Goal: Information Seeking & Learning: Learn about a topic

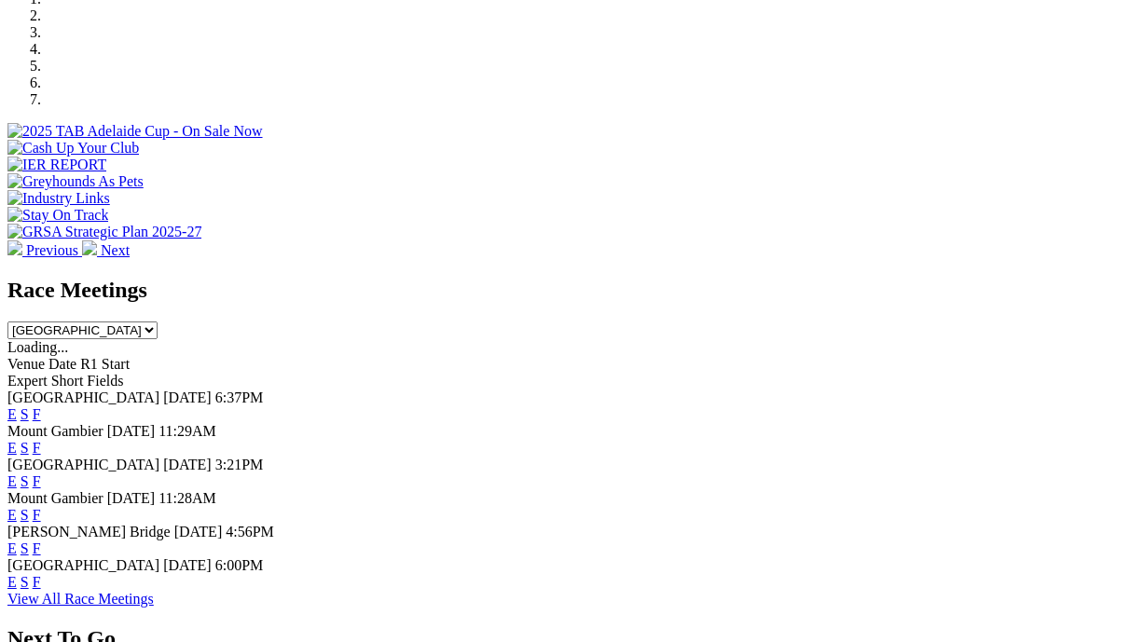
scroll to position [674, 0]
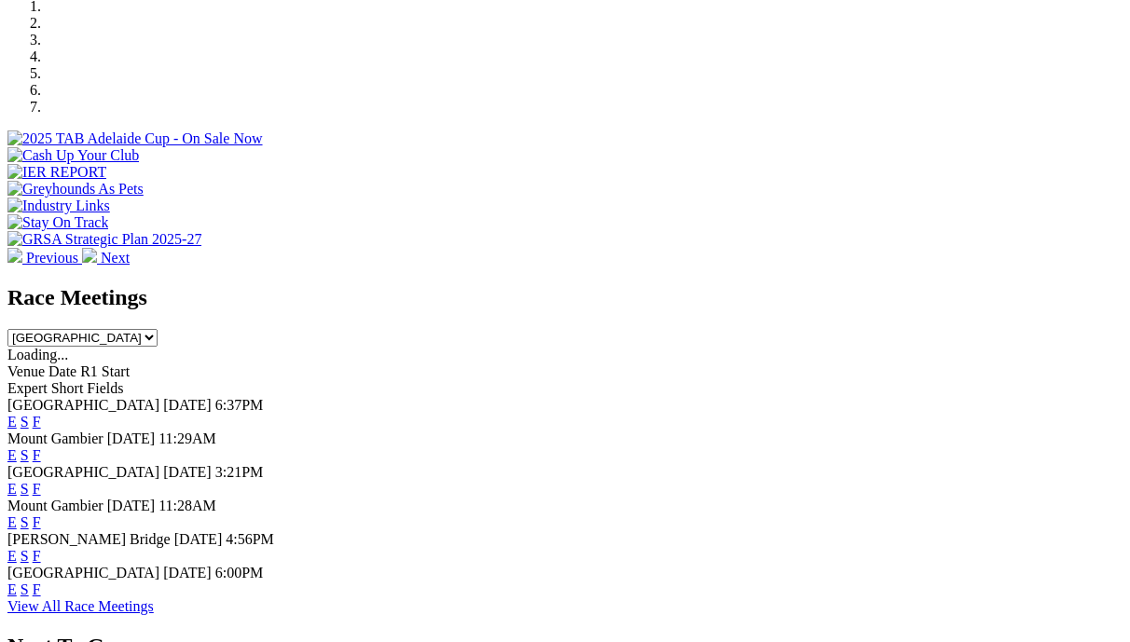
click at [41, 481] on link "F" at bounding box center [37, 489] width 8 height 16
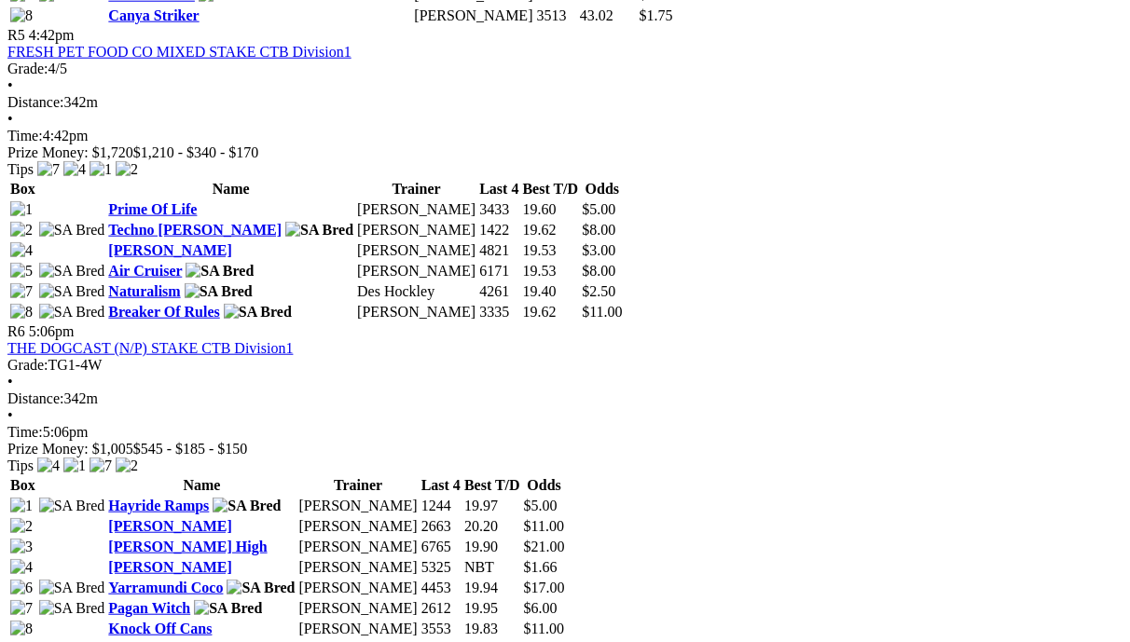
scroll to position [2161, 0]
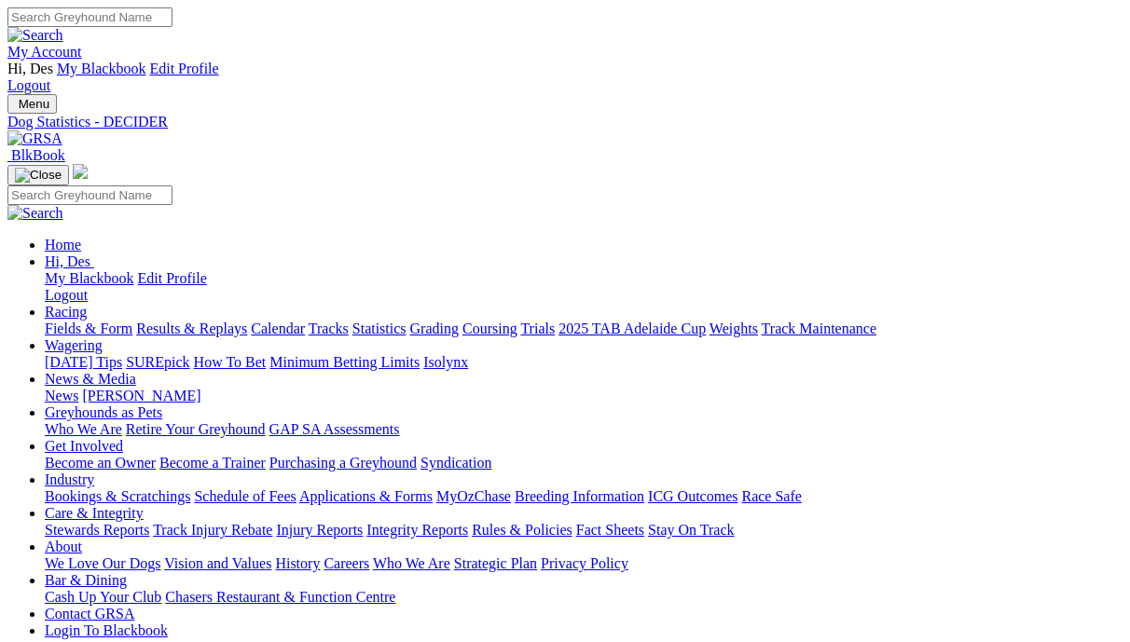
click at [83, 321] on link "Fields & Form" at bounding box center [89, 329] width 88 height 16
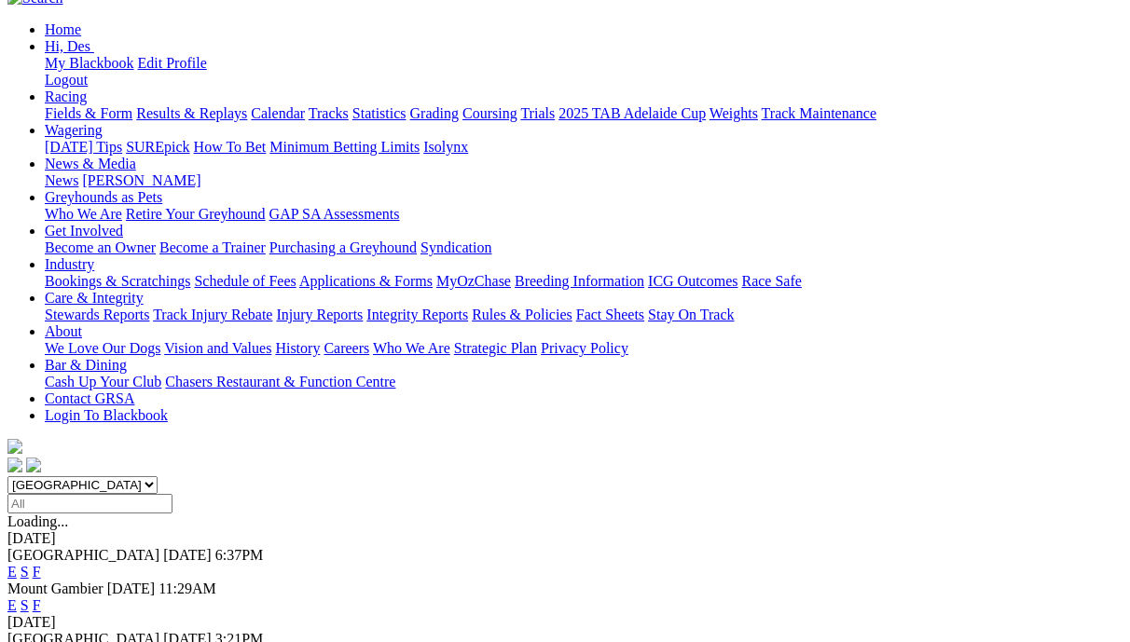
scroll to position [219, 18]
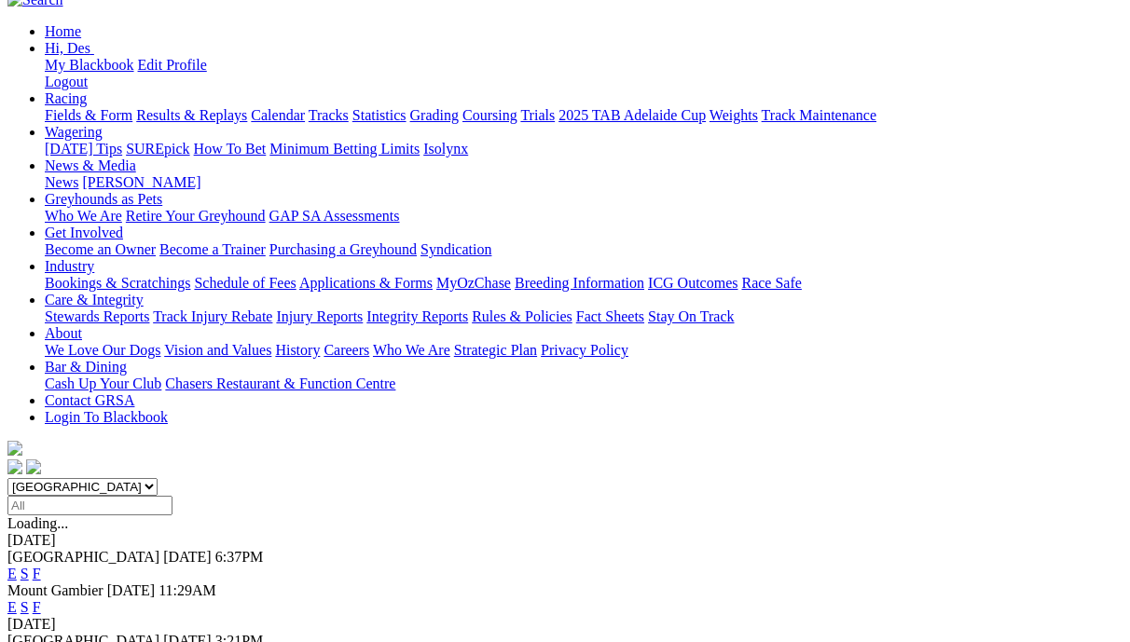
scroll to position [210, 20]
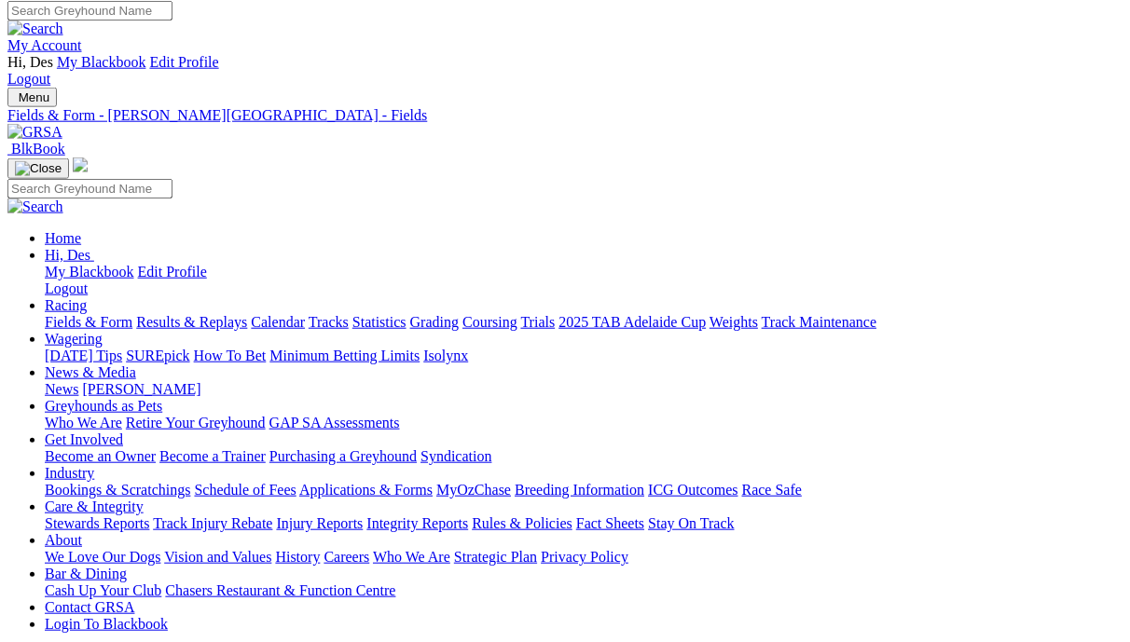
scroll to position [6, 27]
drag, startPoint x: 72, startPoint y: 126, endPoint x: 66, endPoint y: 140, distance: 15.1
click at [70, 315] on link "Fields & Form" at bounding box center [89, 323] width 88 height 16
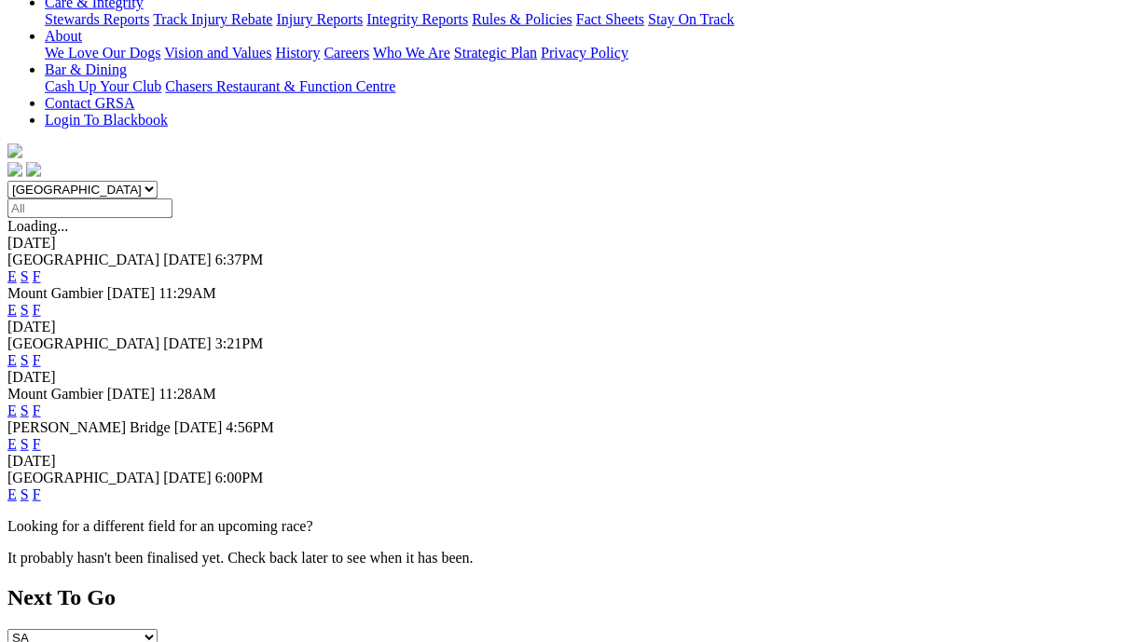
scroll to position [508, 2]
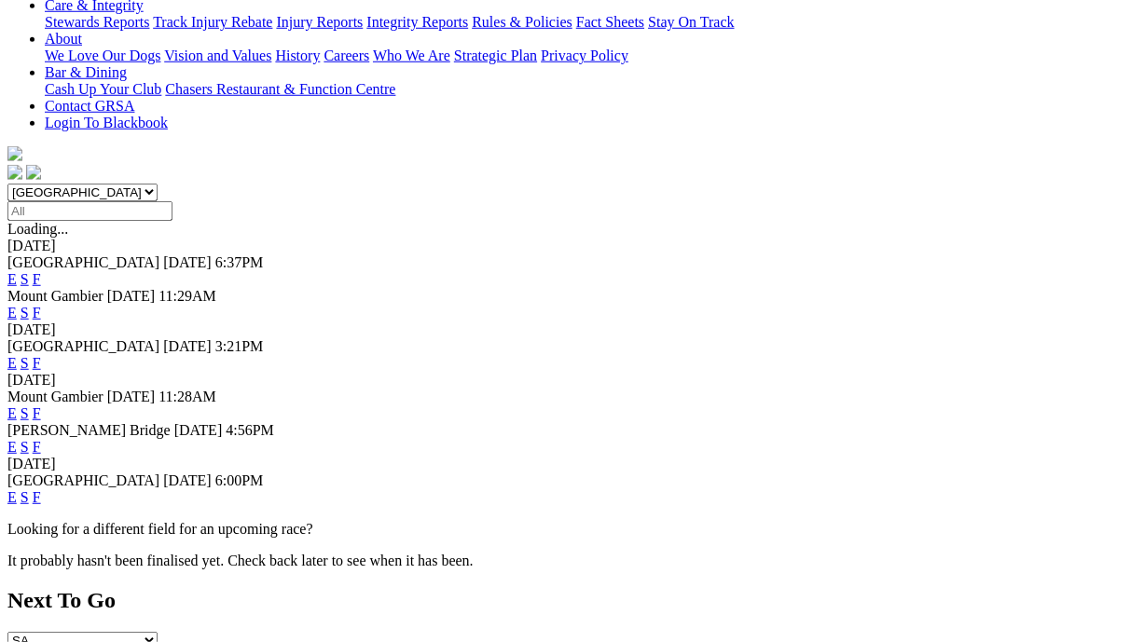
click at [41, 489] on link "F" at bounding box center [37, 497] width 8 height 16
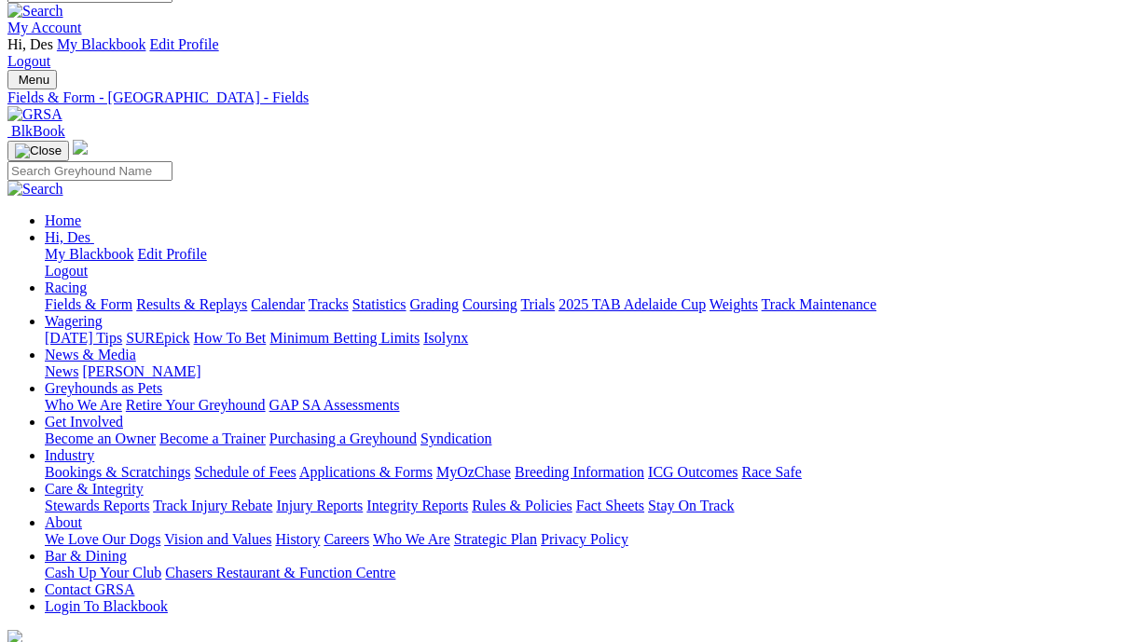
scroll to position [21, 6]
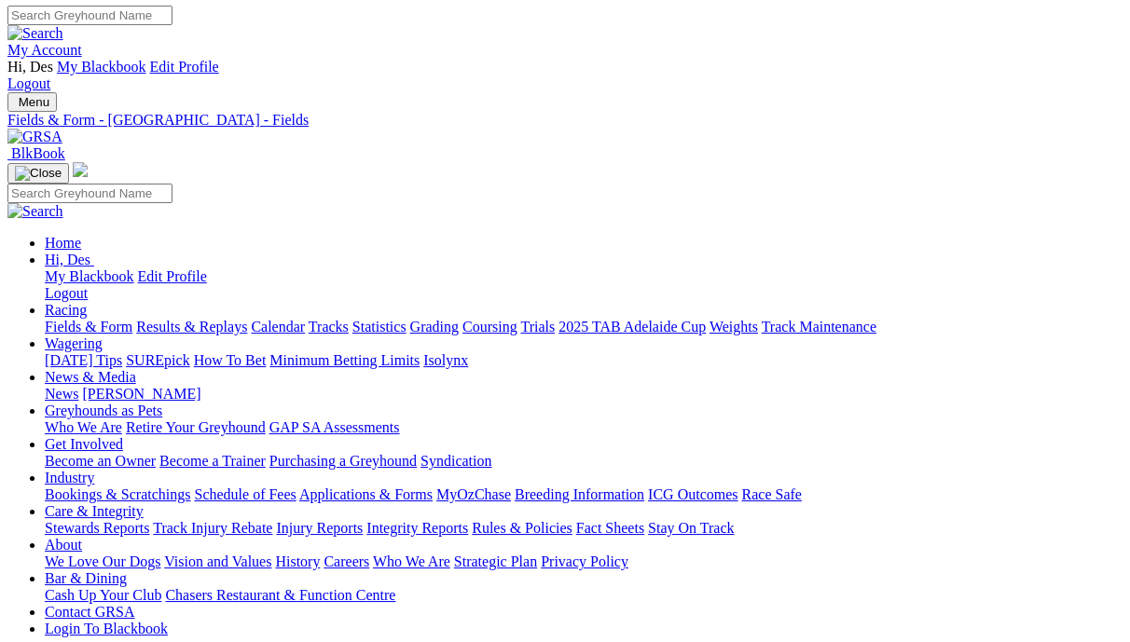
scroll to position [0, 14]
click at [72, 321] on link "Fields & Form" at bounding box center [89, 329] width 88 height 16
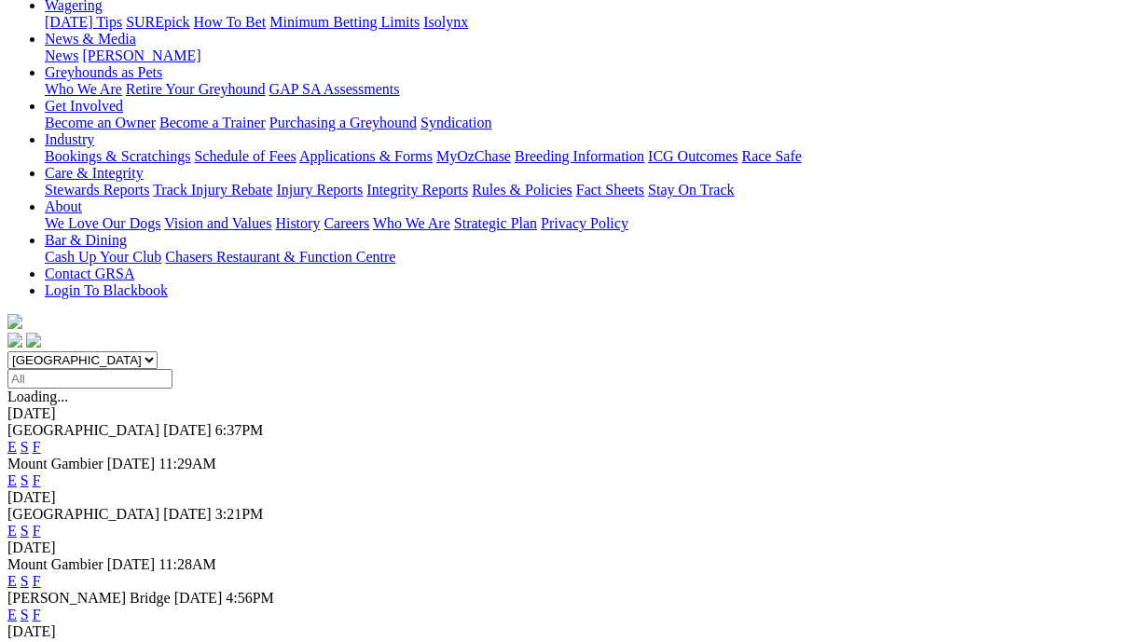
scroll to position [443, 0]
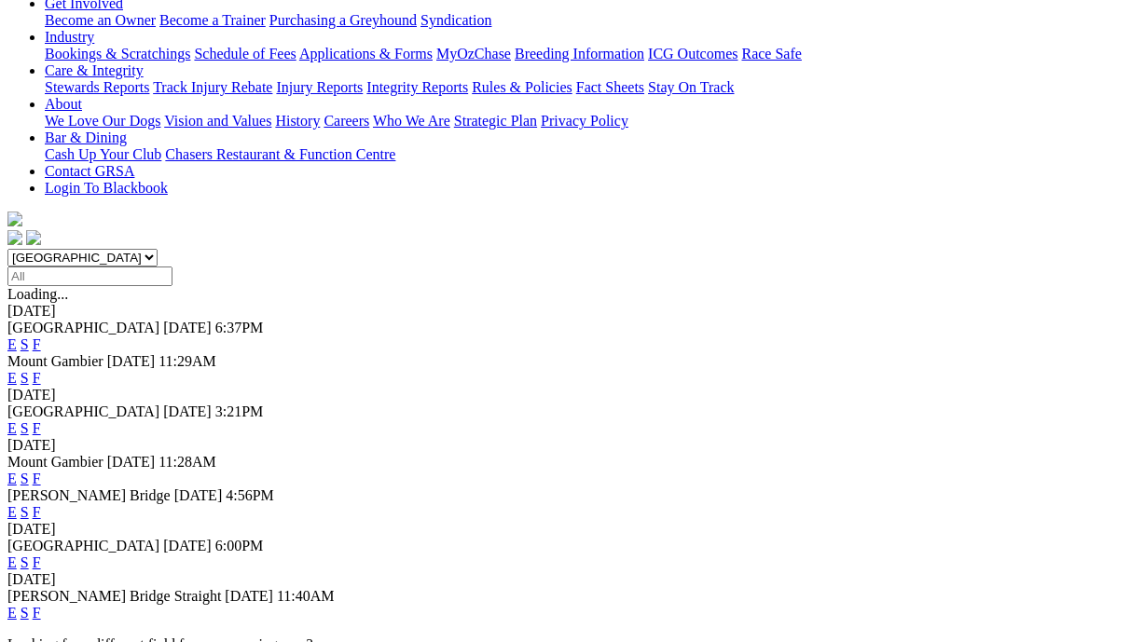
drag, startPoint x: 626, startPoint y: 368, endPoint x: 586, endPoint y: 391, distance: 45.9
click at [17, 555] on link "E" at bounding box center [11, 563] width 9 height 16
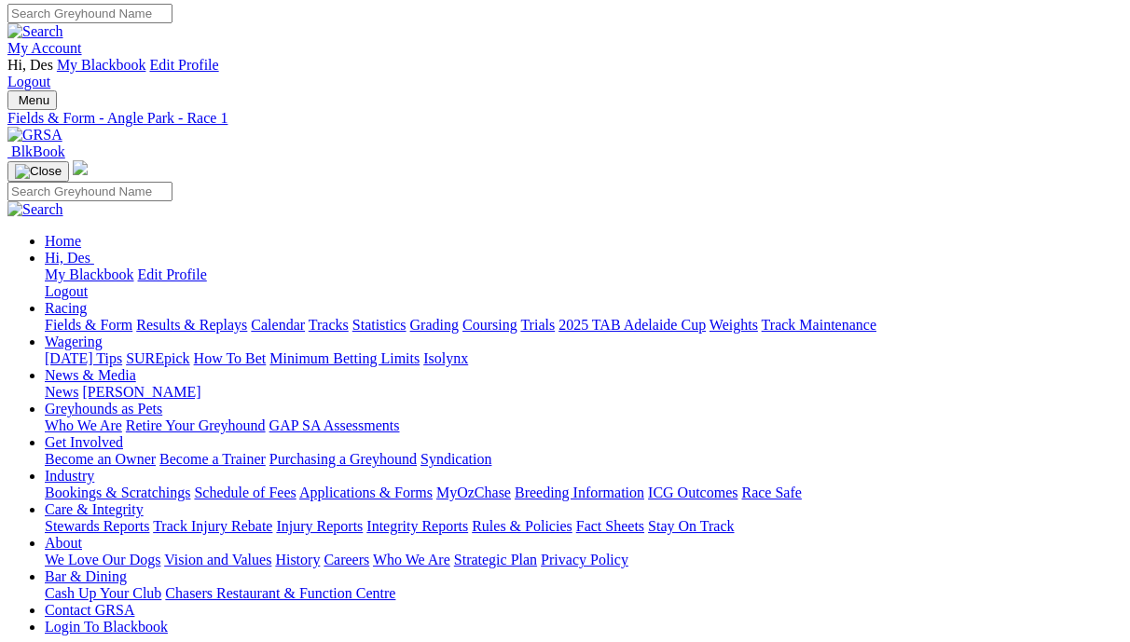
scroll to position [0, 3]
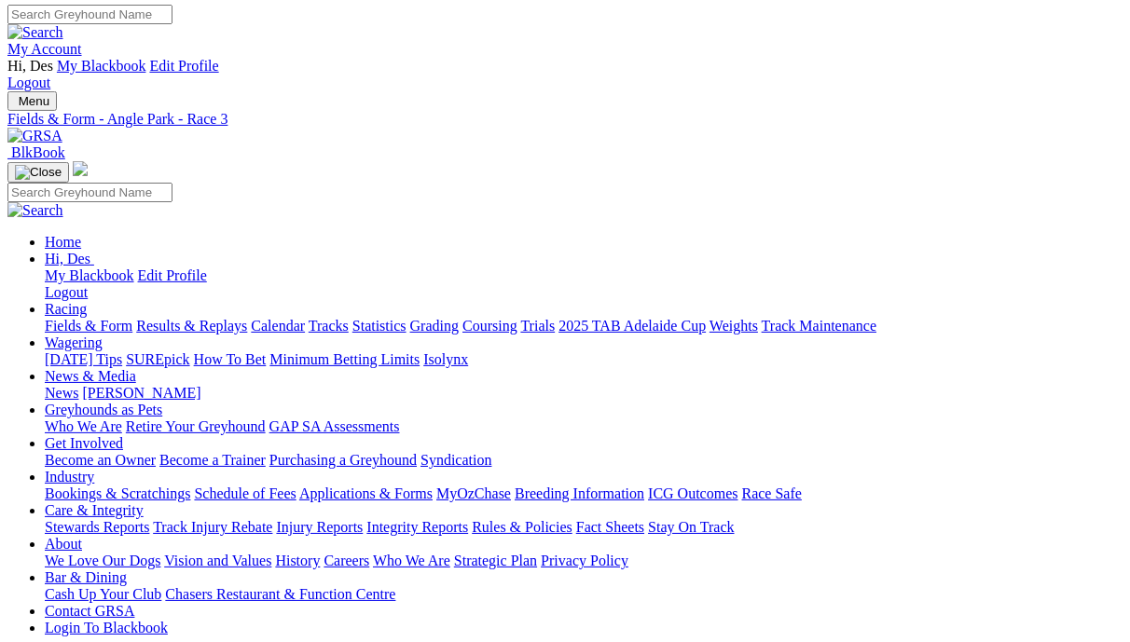
scroll to position [0, 1]
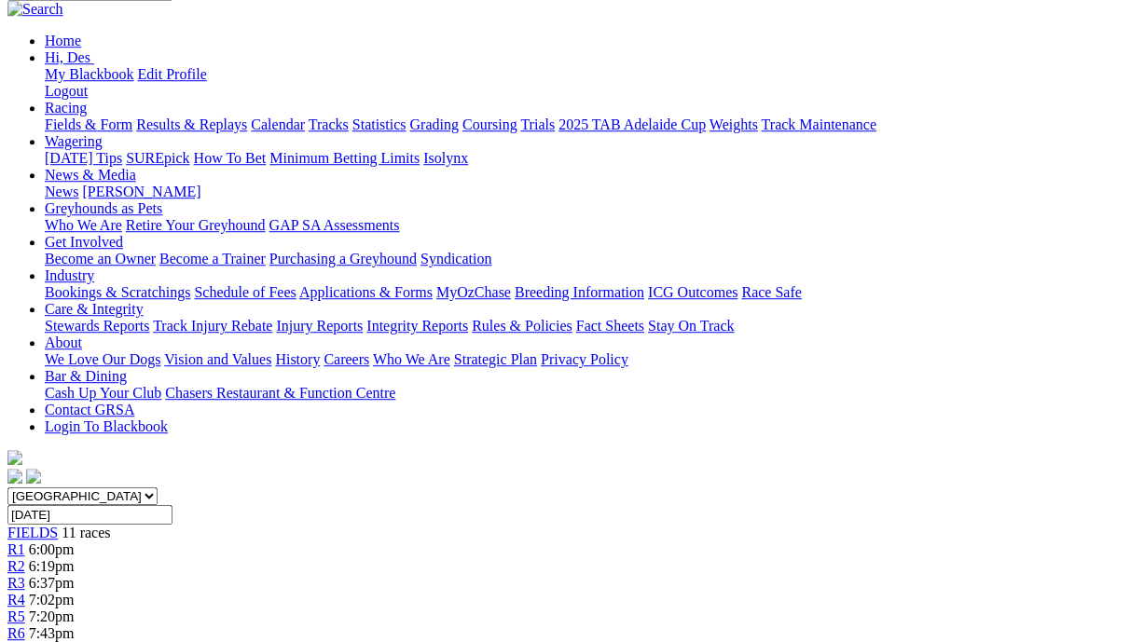
scroll to position [199, 1]
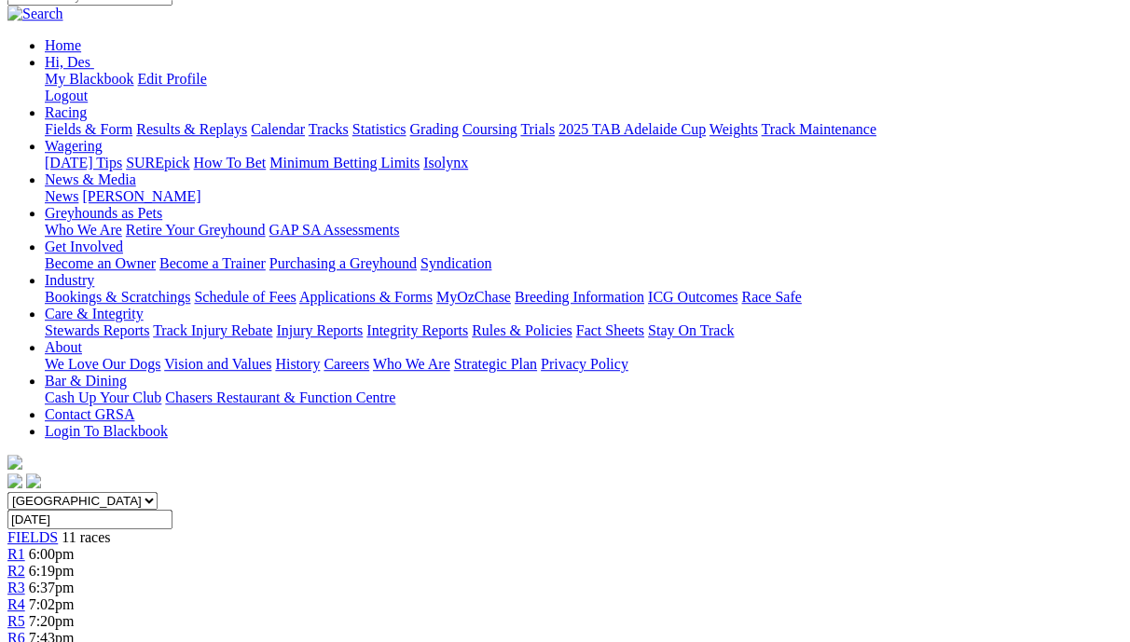
click at [25, 613] on span "R5" at bounding box center [16, 621] width 18 height 16
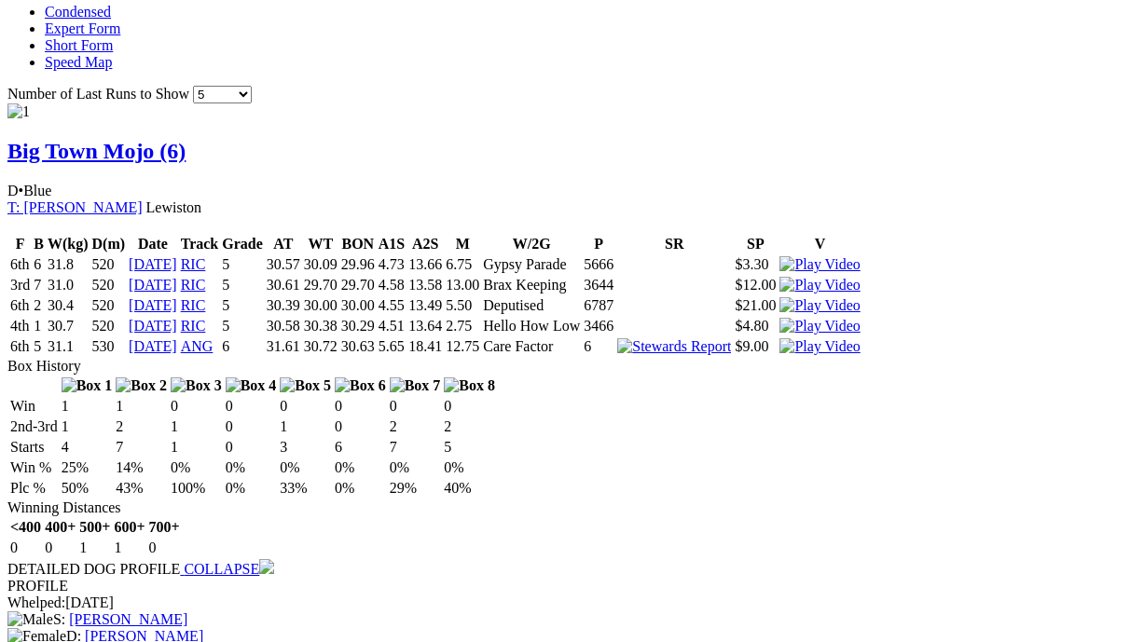
scroll to position [1355, 0]
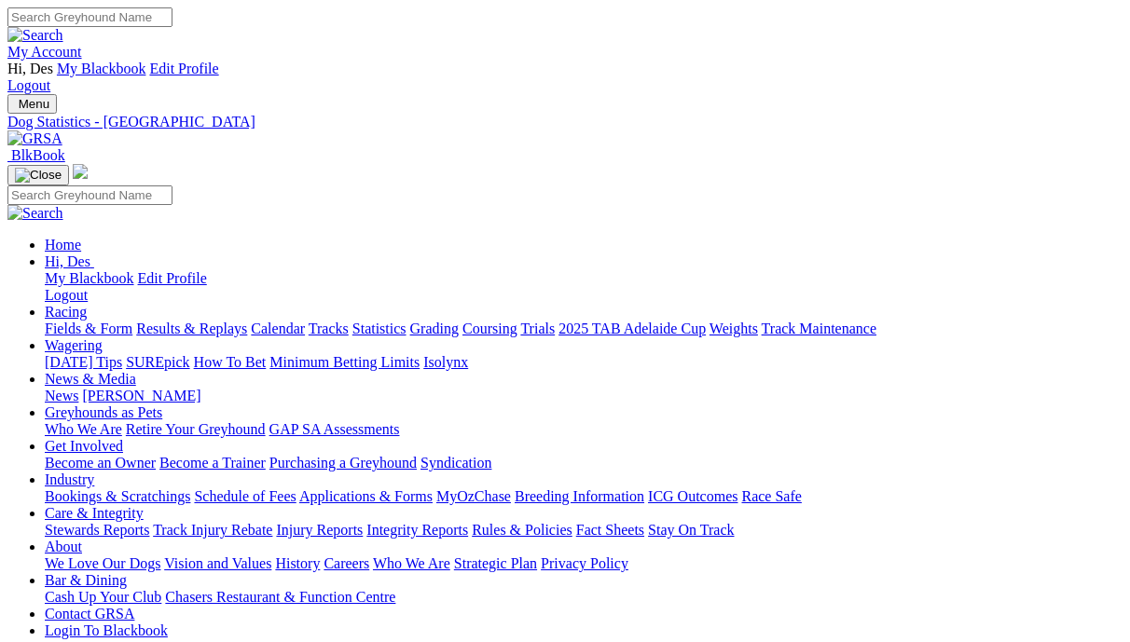
scroll to position [11, 0]
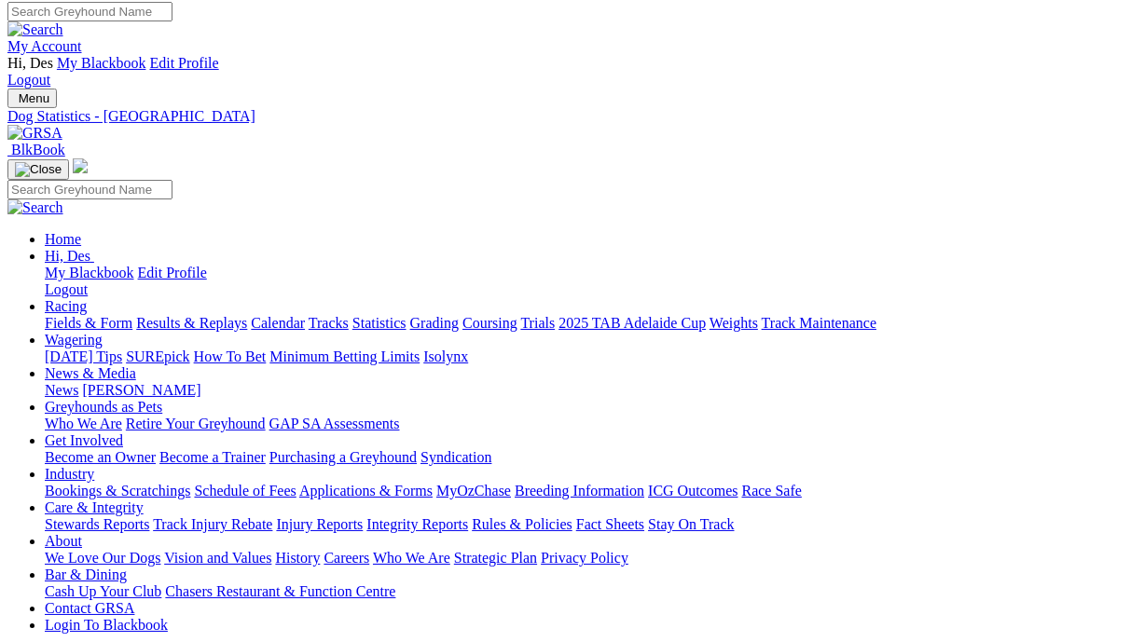
click at [103, 315] on link "Fields & Form" at bounding box center [89, 323] width 88 height 16
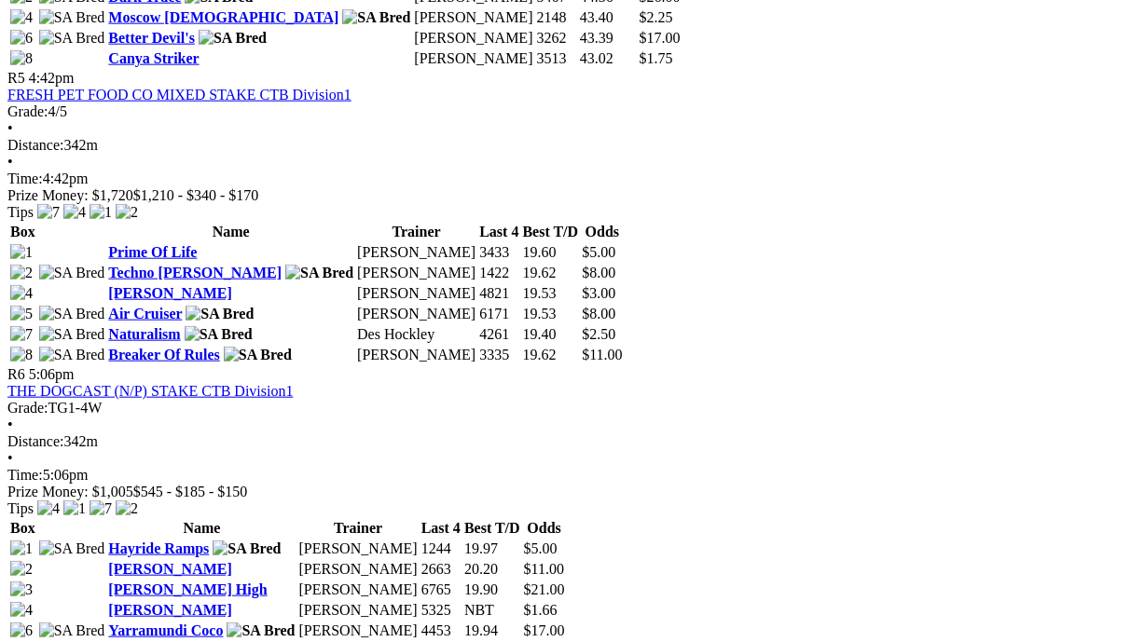
scroll to position [2129, 7]
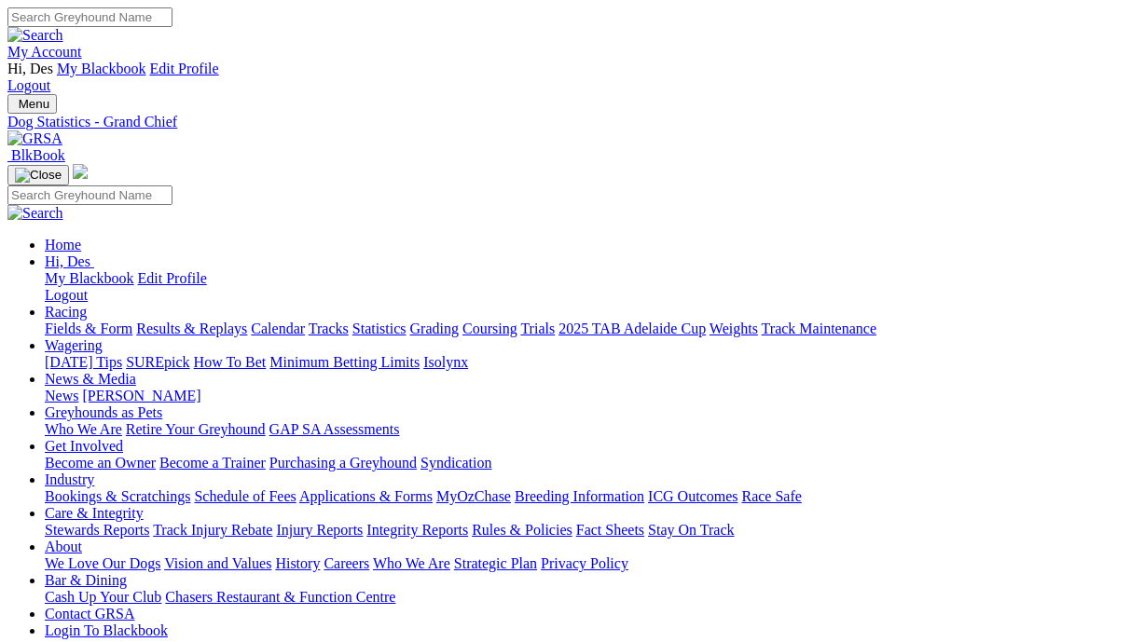
click at [208, 321] on link "Results & Replays" at bounding box center [191, 329] width 111 height 16
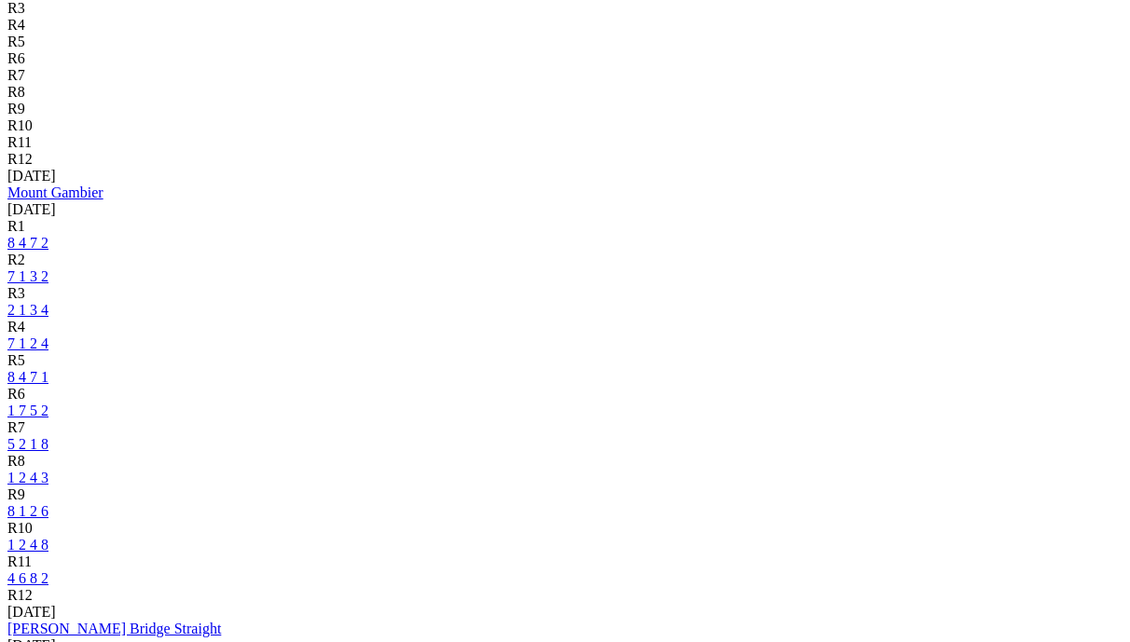
scroll to position [869, 0]
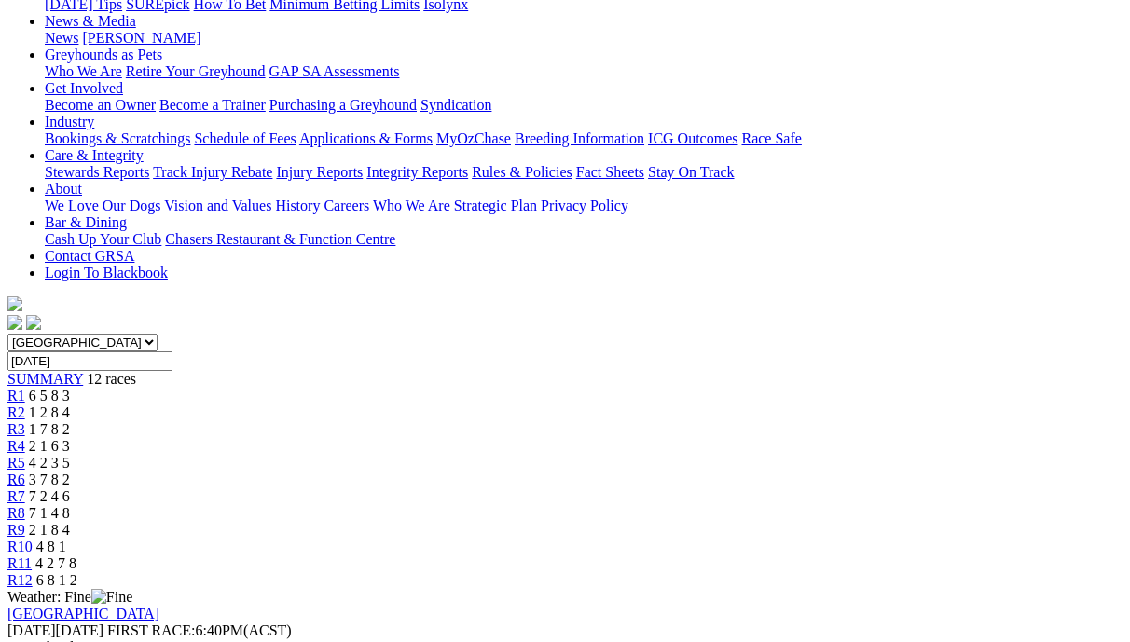
scroll to position [358, 7]
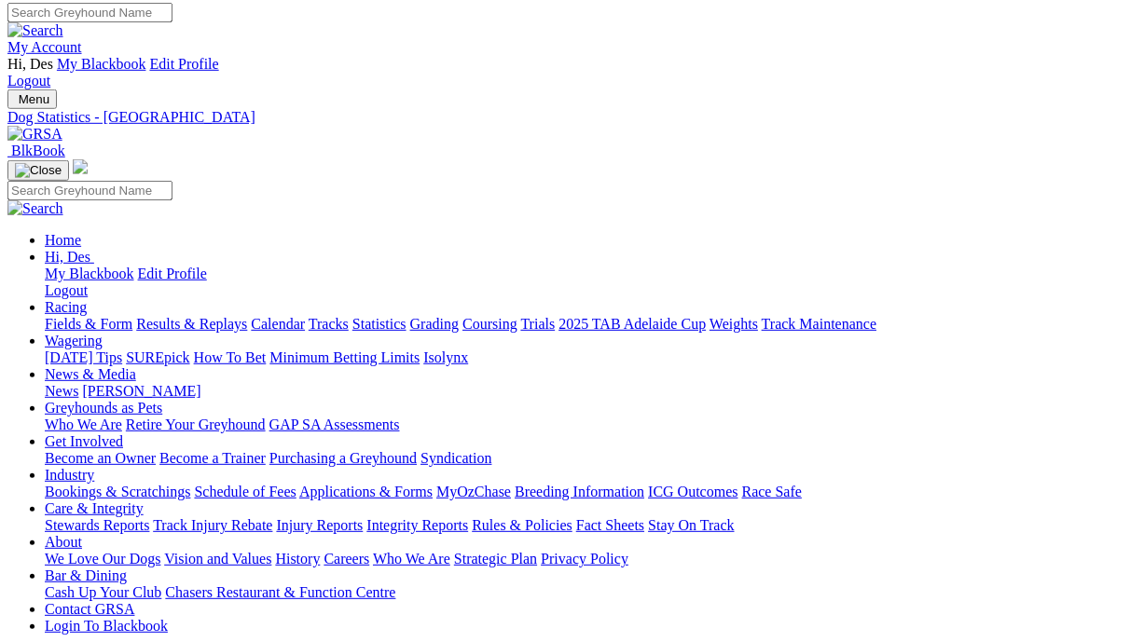
scroll to position [0, 2]
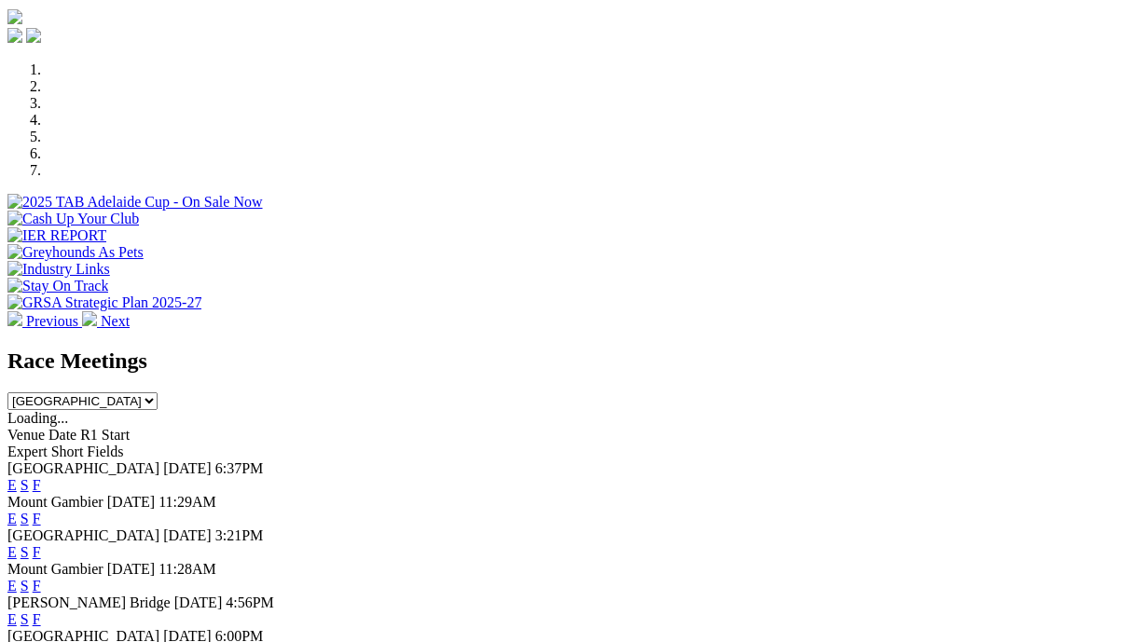
scroll to position [614, 14]
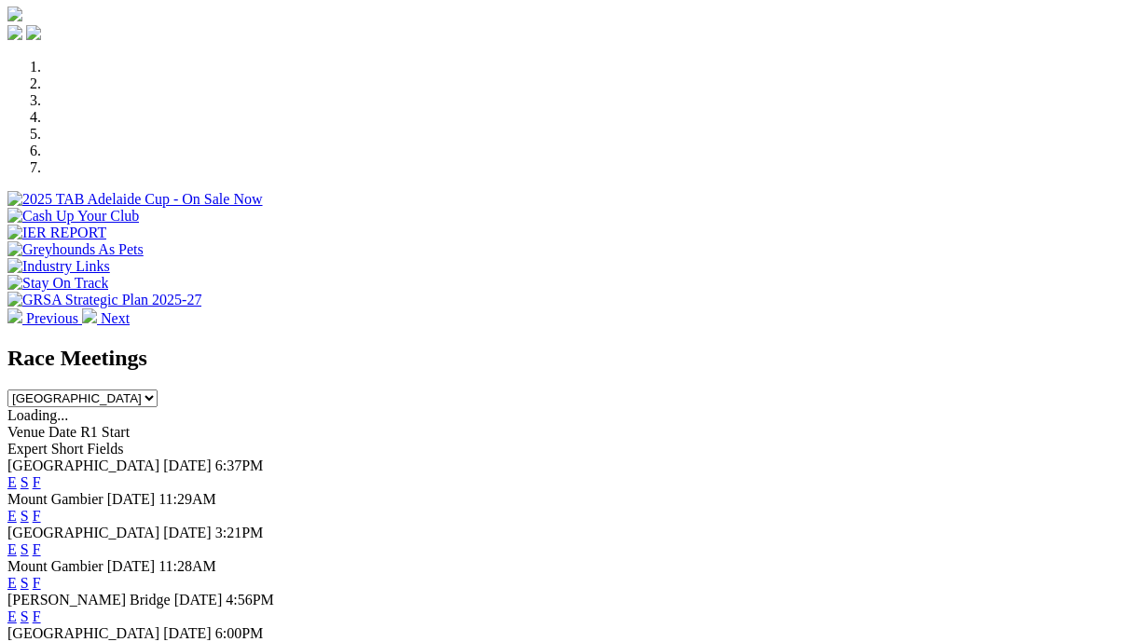
click at [41, 542] on link "F" at bounding box center [37, 550] width 8 height 16
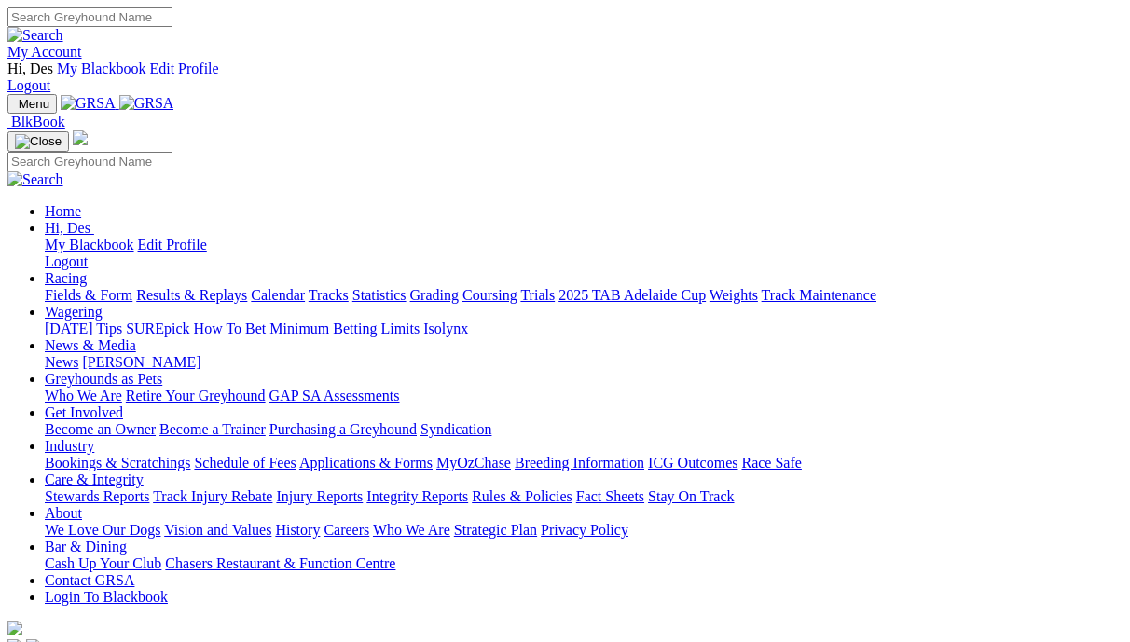
scroll to position [614, 15]
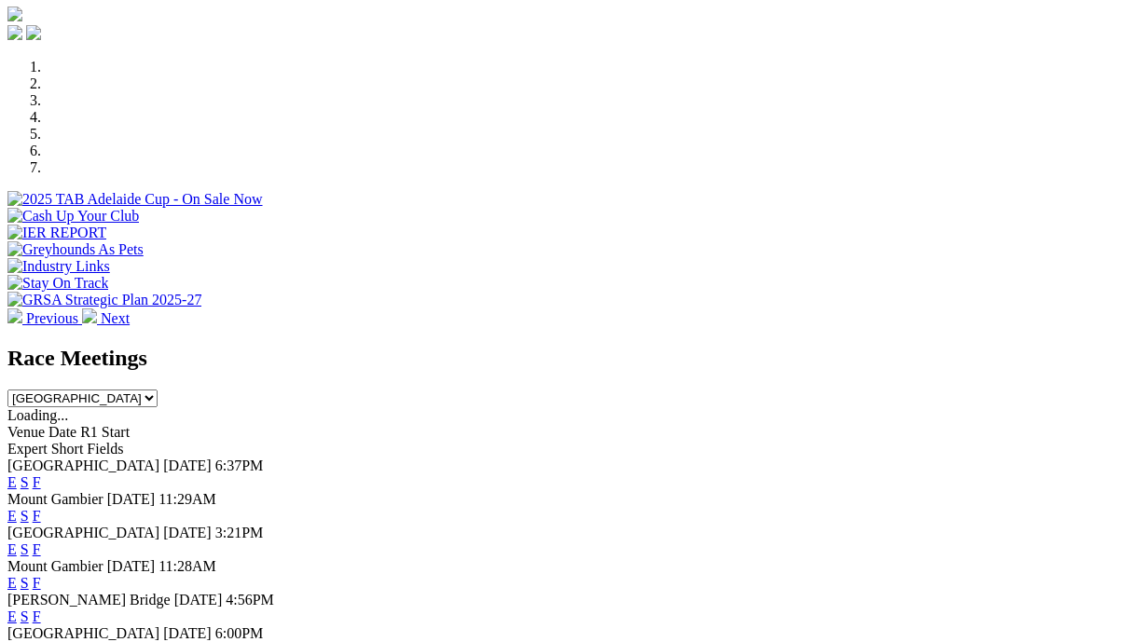
click at [41, 641] on link "F" at bounding box center [37, 650] width 8 height 16
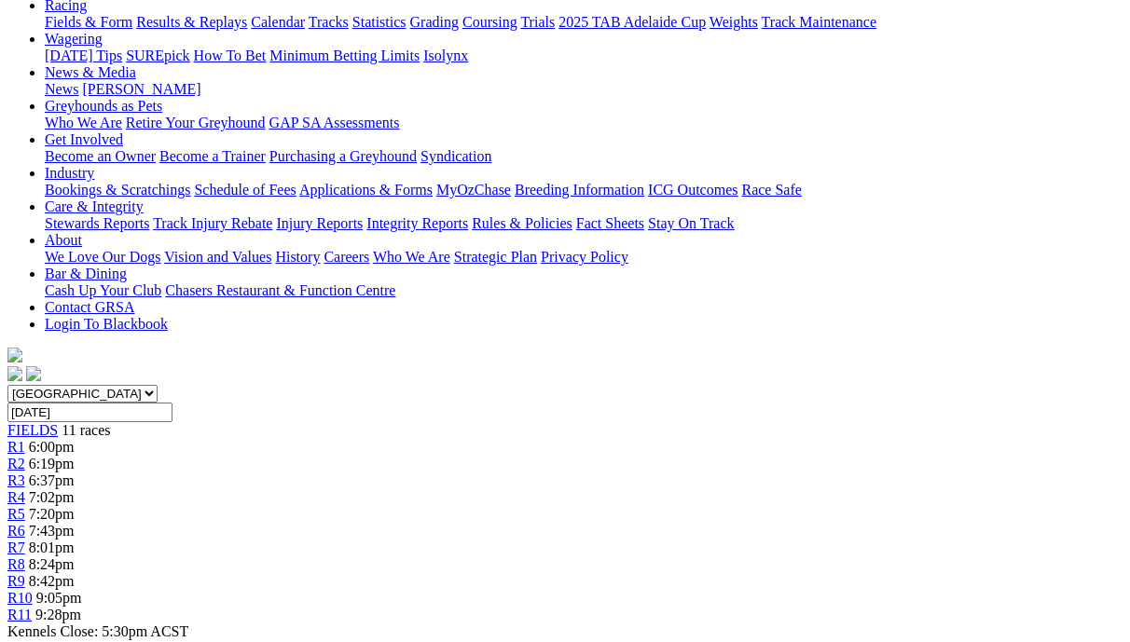
scroll to position [309, 3]
